Goal: Find contact information: Find contact information

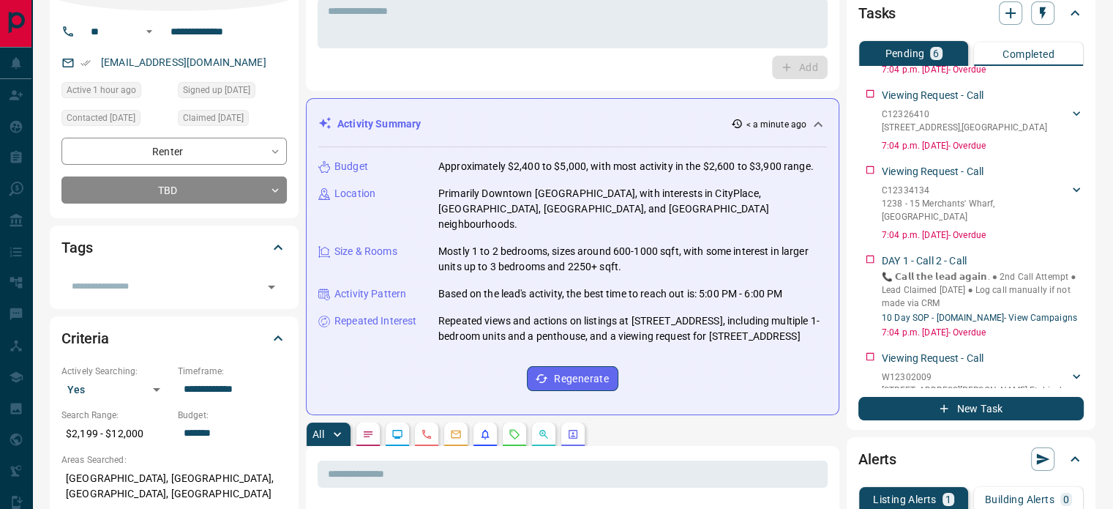
scroll to position [2, 0]
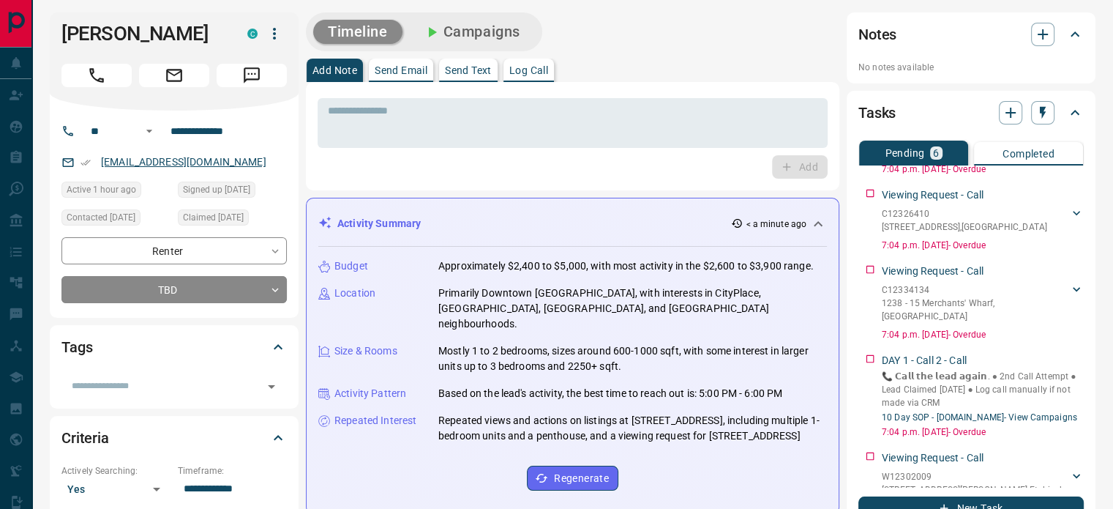
click at [186, 161] on link "[EMAIL_ADDRESS][DOMAIN_NAME]" at bounding box center [183, 162] width 165 height 12
click at [116, 163] on link "[EMAIL_ADDRESS][DOMAIN_NAME]" at bounding box center [183, 162] width 165 height 12
click at [308, 170] on div "* ​ Add" at bounding box center [573, 136] width 534 height 108
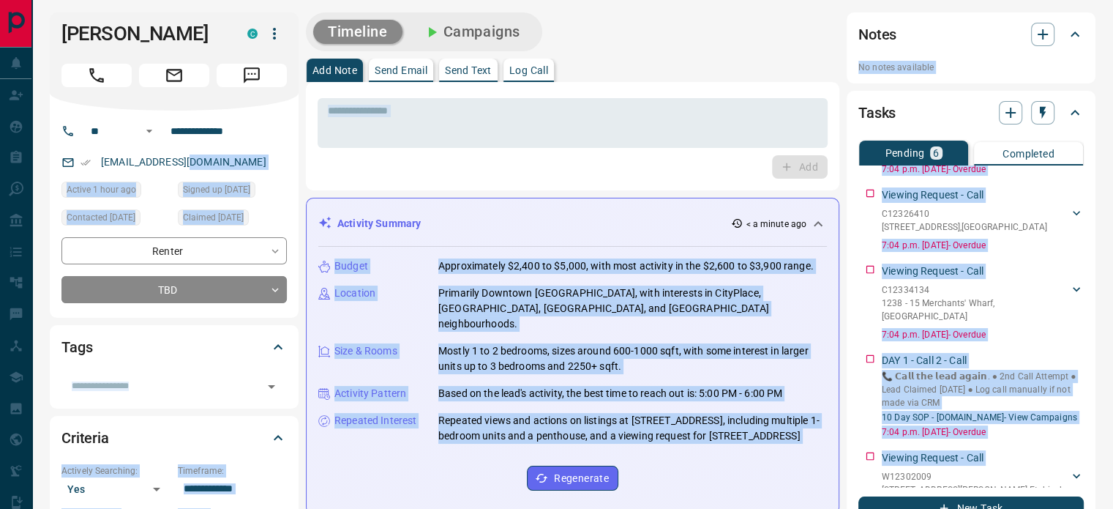
drag, startPoint x: 94, startPoint y: 168, endPoint x: 197, endPoint y: 153, distance: 103.6
click at [274, 163] on div "[EMAIL_ADDRESS][DOMAIN_NAME]" at bounding box center [173, 162] width 225 height 24
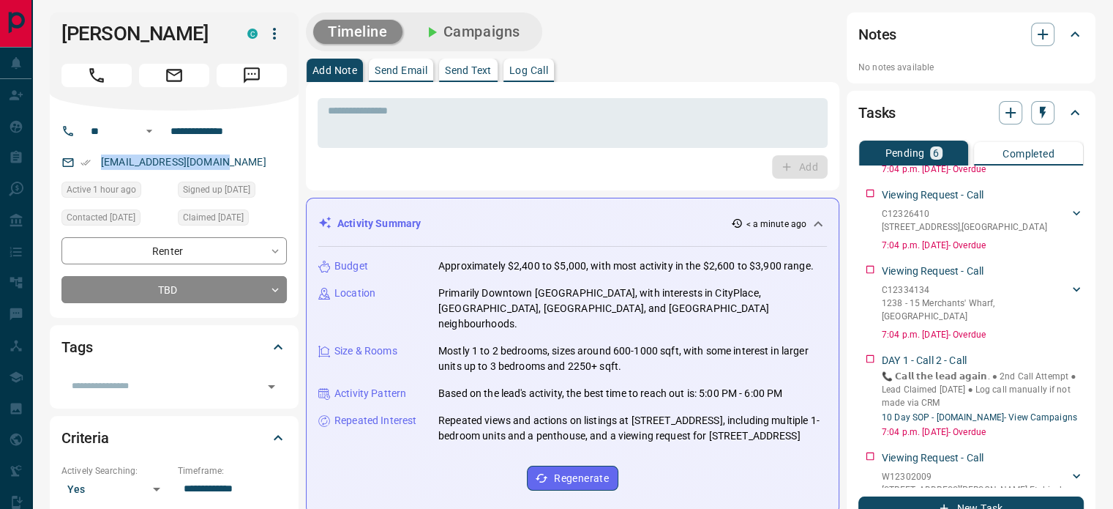
drag, startPoint x: 94, startPoint y: 164, endPoint x: 234, endPoint y: 161, distance: 139.1
click at [234, 161] on div "[EMAIL_ADDRESS][DOMAIN_NAME]" at bounding box center [173, 162] width 225 height 24
copy link "[EMAIL_ADDRESS][DOMAIN_NAME]"
